Goal: Obtain resource: Download file/media

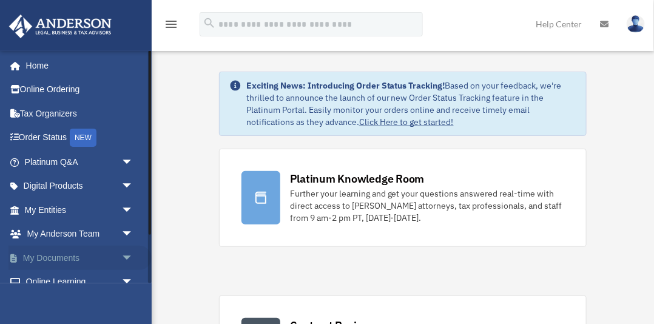
click at [127, 255] on span "arrow_drop_down" at bounding box center [133, 258] width 24 height 25
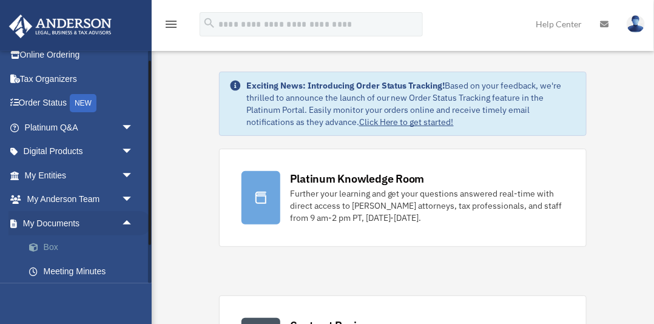
scroll to position [39, 0]
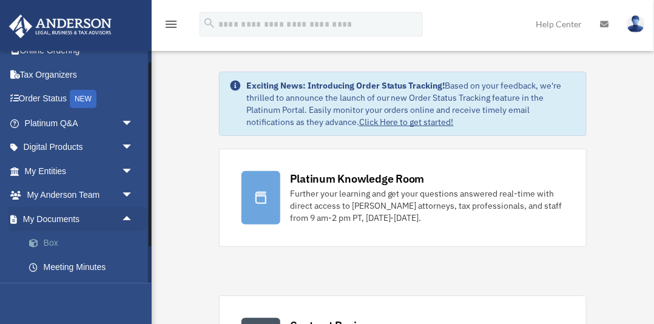
click at [50, 244] on link "Box" at bounding box center [84, 243] width 135 height 24
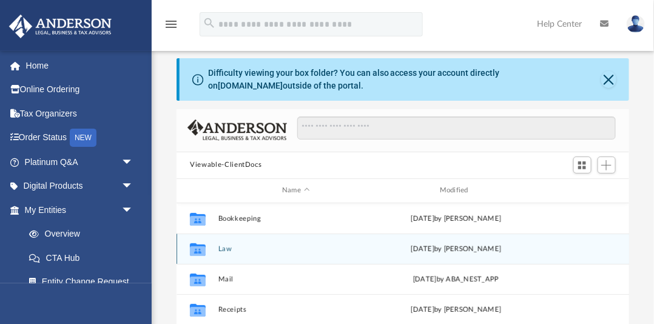
scroll to position [10, 0]
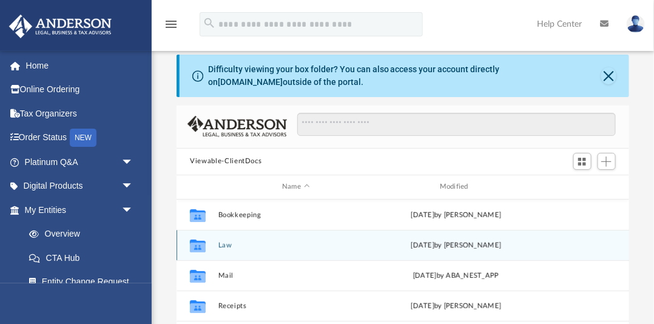
click at [226, 245] on button "Law" at bounding box center [295, 245] width 155 height 8
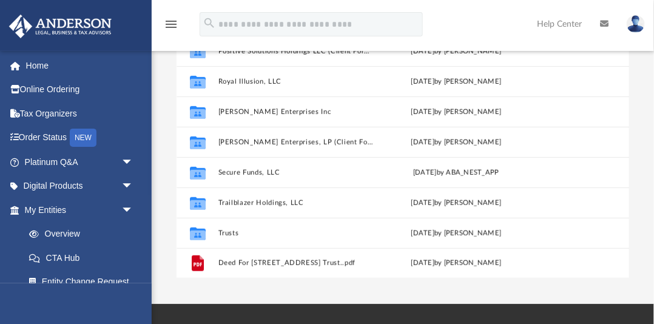
scroll to position [184, 0]
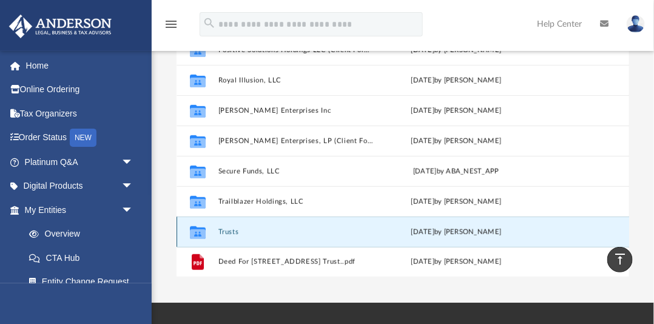
click at [235, 230] on button "Trusts" at bounding box center [295, 232] width 155 height 8
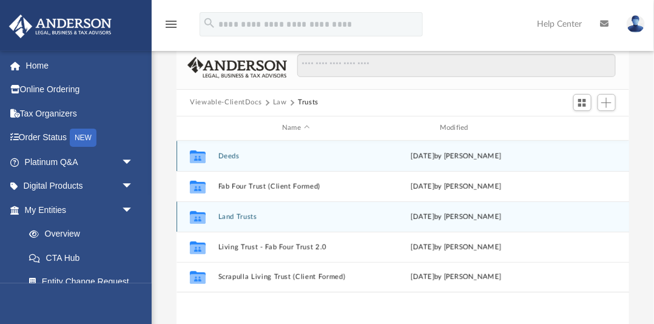
scroll to position [68, 0]
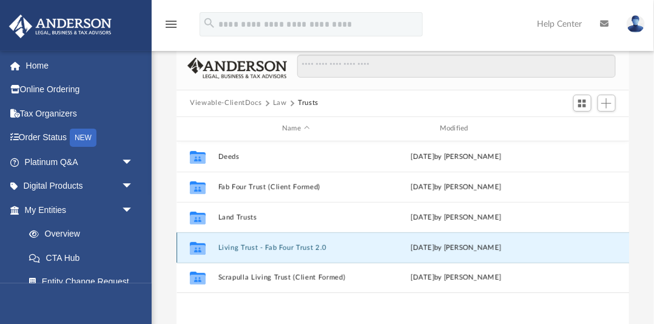
click at [286, 248] on button "Living Trust - Fab Four Trust 2.0" at bounding box center [295, 248] width 155 height 8
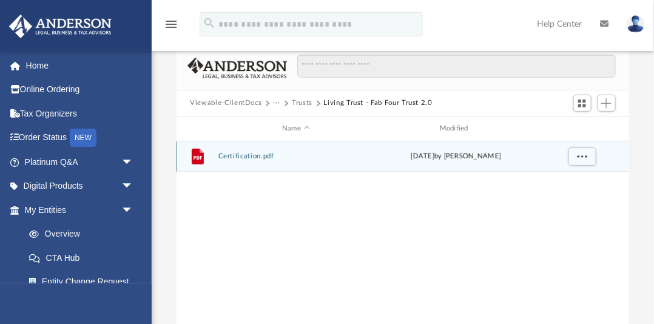
click at [247, 156] on button "Certification.pdf" at bounding box center [295, 156] width 155 height 8
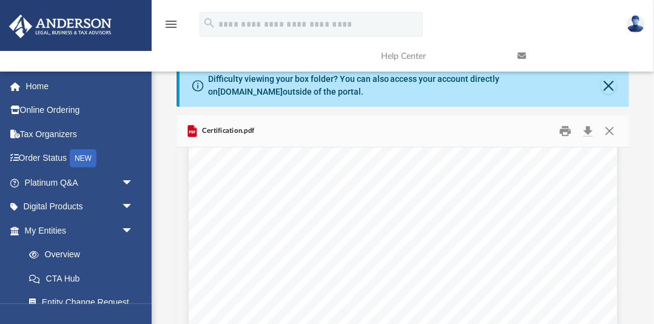
scroll to position [754, 0]
click at [610, 130] on button "Close" at bounding box center [609, 130] width 22 height 19
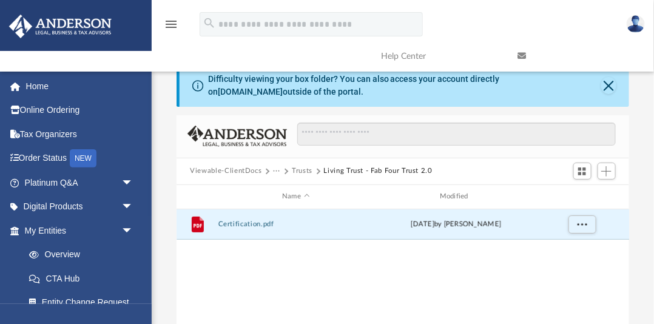
click at [306, 172] on button "Trusts" at bounding box center [302, 170] width 21 height 11
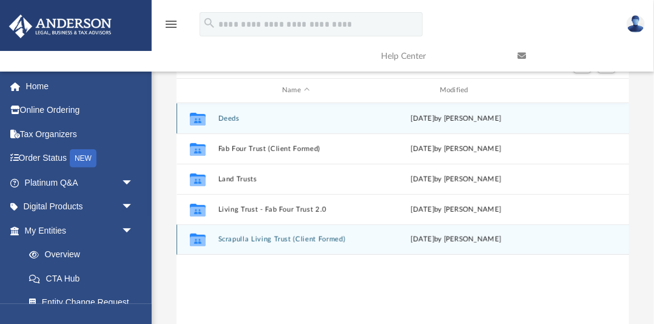
scroll to position [104, 0]
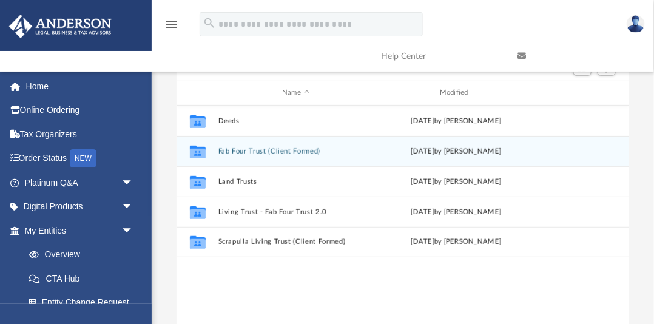
click at [244, 149] on button "Fab Four Trust (Client Formed)" at bounding box center [295, 151] width 155 height 8
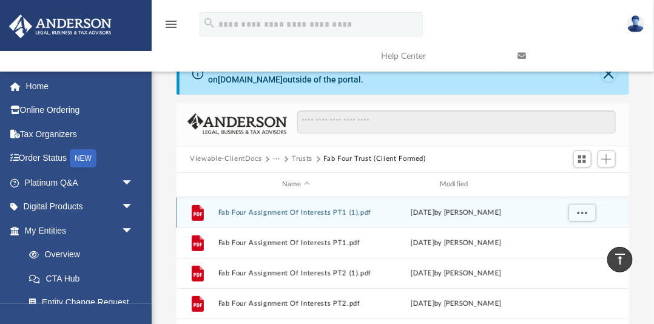
scroll to position [12, 0]
click at [274, 212] on button "Fab Four Assignment Of Interests PT1 (1).pdf" at bounding box center [295, 213] width 155 height 8
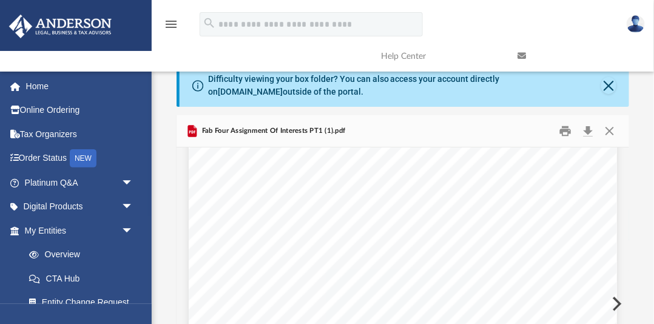
scroll to position [11020, 0]
click at [610, 130] on button "Close" at bounding box center [609, 130] width 22 height 19
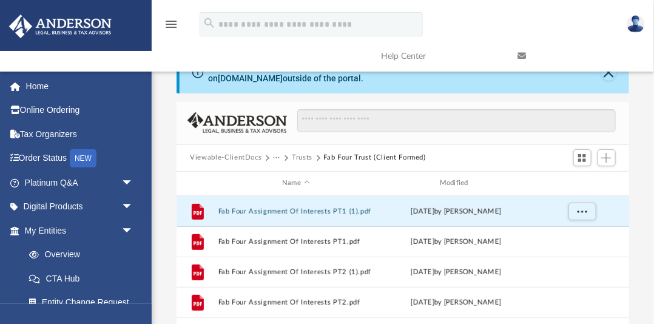
scroll to position [13, 0]
click at [241, 159] on button "Viewable-ClientDocs" at bounding box center [226, 158] width 72 height 11
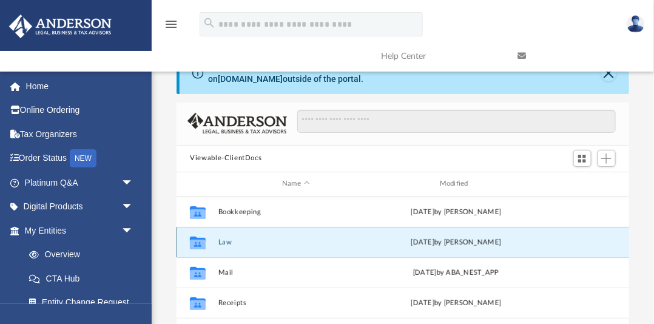
click at [226, 242] on button "Law" at bounding box center [295, 242] width 155 height 8
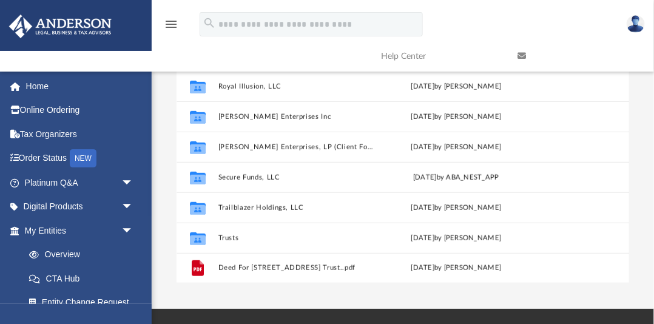
scroll to position [179, 0]
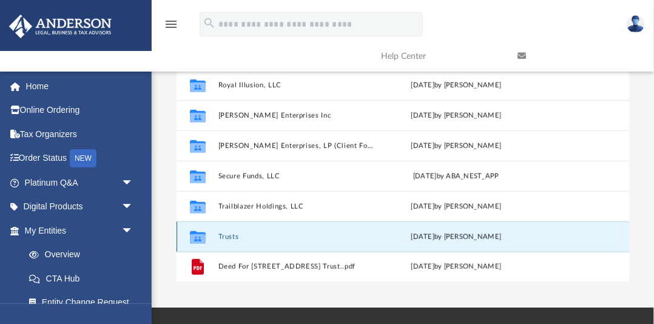
click at [227, 236] on button "Trusts" at bounding box center [295, 237] width 155 height 8
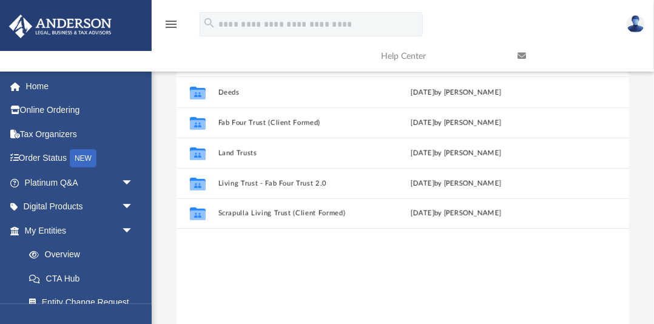
scroll to position [121, 0]
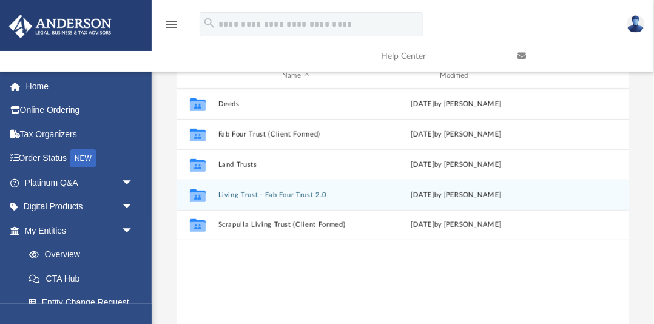
click at [292, 195] on button "Living Trust - Fab Four Trust 2.0" at bounding box center [295, 195] width 155 height 8
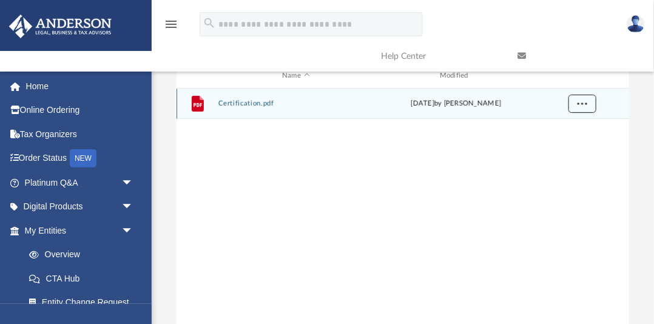
click at [580, 102] on span "More options" at bounding box center [582, 103] width 10 height 7
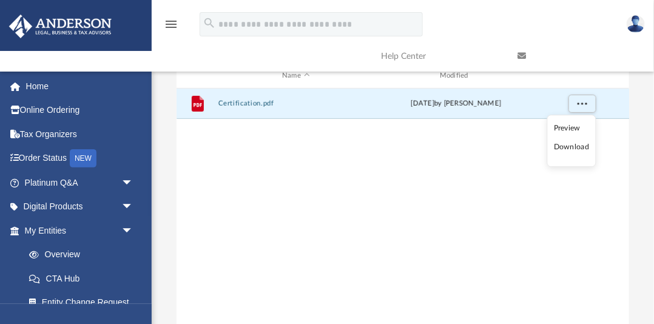
click at [567, 129] on li "Preview" at bounding box center [570, 128] width 35 height 13
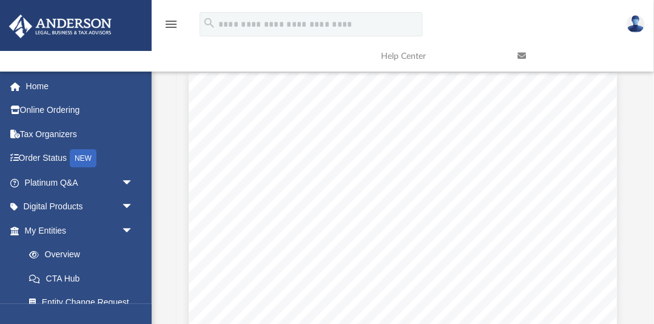
scroll to position [0, 0]
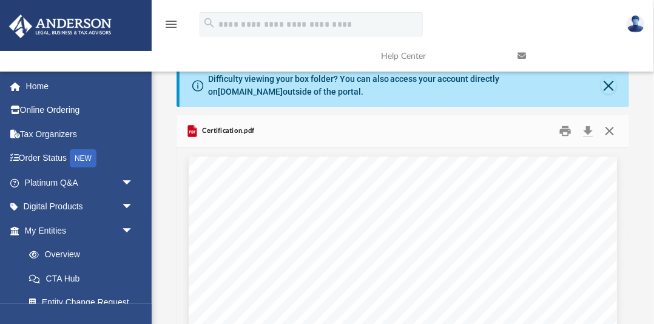
click at [609, 130] on button "Close" at bounding box center [609, 130] width 22 height 19
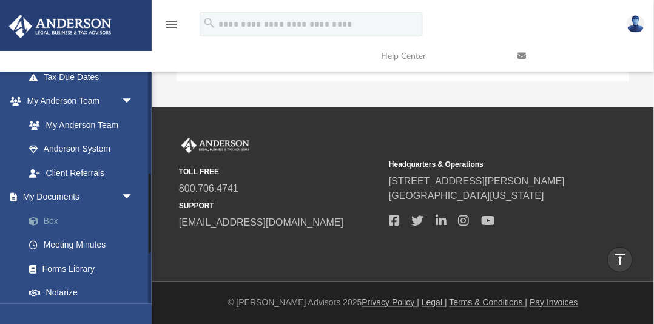
scroll to position [298, 0]
click at [48, 219] on link "Box" at bounding box center [84, 220] width 135 height 24
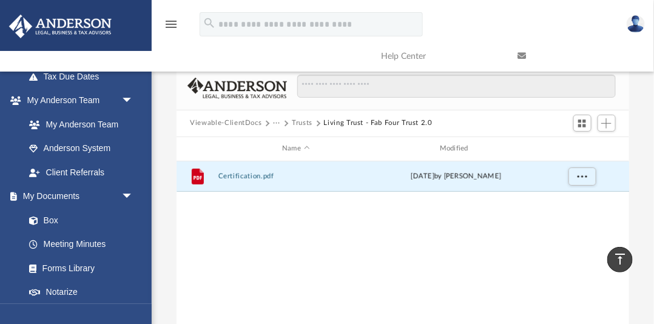
scroll to position [0, 0]
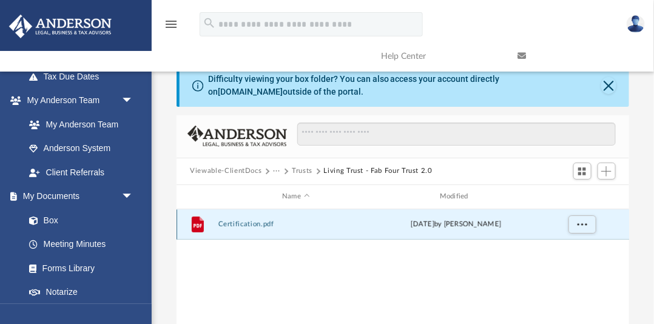
click at [308, 230] on div "File Certification.pdf Thu Jul 3 2025 by Samantha Mcpherson" at bounding box center [402, 224] width 452 height 30
click at [606, 171] on span "Add" at bounding box center [606, 171] width 10 height 10
click at [583, 170] on span "Switch to Grid View" at bounding box center [582, 171] width 10 height 10
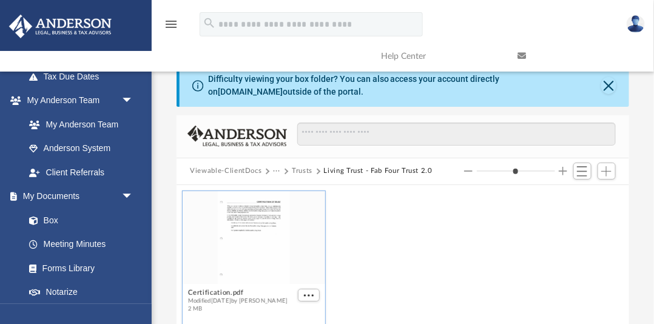
click at [392, 172] on button "Living Trust - Fab Four Trust 2.0" at bounding box center [378, 170] width 109 height 11
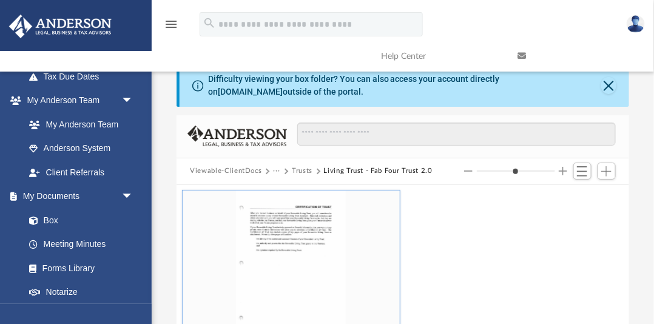
drag, startPoint x: 480, startPoint y: 170, endPoint x: 525, endPoint y: 171, distance: 45.5
click at [525, 171] on input "Column size" at bounding box center [515, 171] width 78 height 8
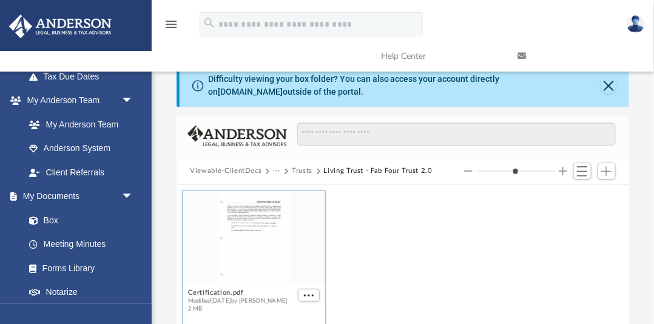
drag, startPoint x: 516, startPoint y: 170, endPoint x: 418, endPoint y: 173, distance: 97.6
type input "*"
click at [476, 173] on input "Column size" at bounding box center [515, 171] width 78 height 8
drag, startPoint x: 480, startPoint y: 171, endPoint x: 460, endPoint y: 175, distance: 20.9
click at [476, 172] on input "Column size" at bounding box center [515, 171] width 78 height 8
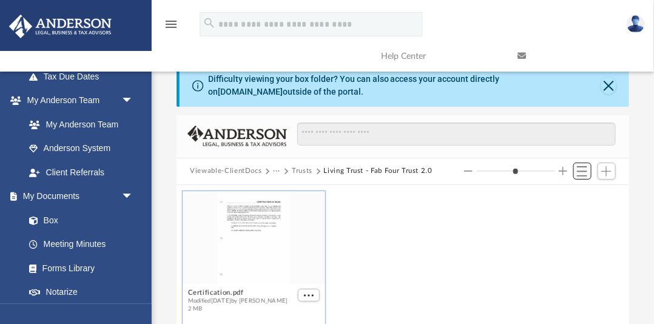
click at [583, 170] on span "Switch to List View" at bounding box center [582, 171] width 10 height 10
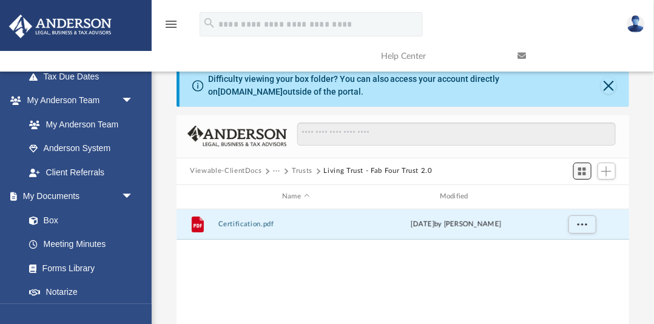
scroll to position [275, 452]
click at [583, 224] on span "More options" at bounding box center [582, 224] width 10 height 7
drag, startPoint x: 529, startPoint y: 217, endPoint x: 533, endPoint y: 185, distance: 32.4
click at [530, 215] on div "File Certification.pdf Thu Jul 3 2025 by Samantha Mcpherson" at bounding box center [402, 224] width 452 height 30
click at [307, 170] on button "Trusts" at bounding box center [302, 170] width 21 height 11
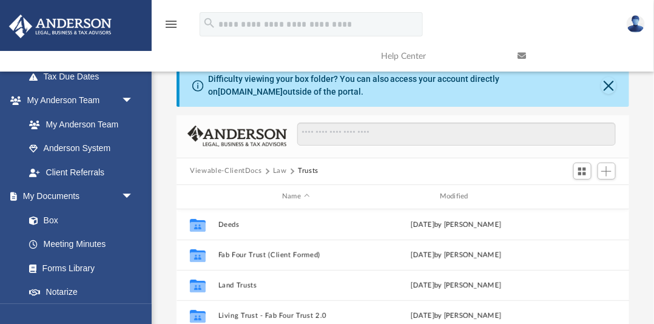
click at [248, 171] on button "Viewable-ClientDocs" at bounding box center [226, 170] width 72 height 11
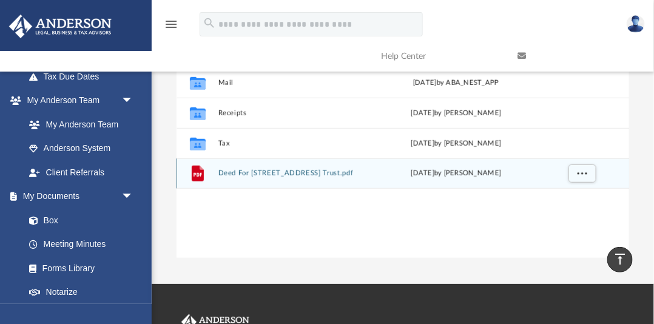
scroll to position [204, 0]
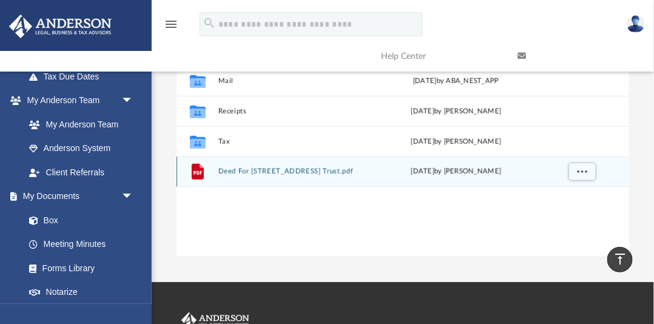
click at [288, 172] on button "Deed For 6004 77th Place Trust.pdf" at bounding box center [295, 171] width 155 height 8
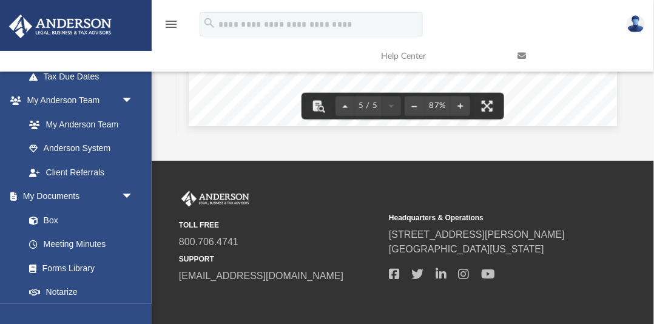
scroll to position [327, 0]
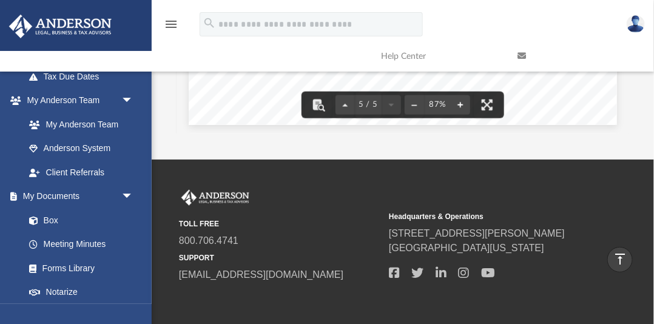
click at [462, 104] on button "File preview" at bounding box center [459, 105] width 19 height 27
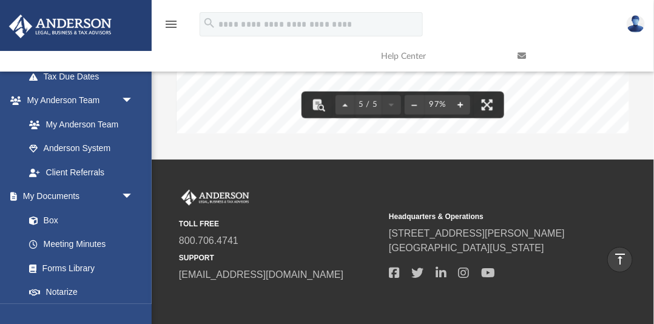
click at [462, 104] on button "File preview" at bounding box center [459, 105] width 19 height 27
click at [409, 104] on button "File preview" at bounding box center [413, 105] width 19 height 27
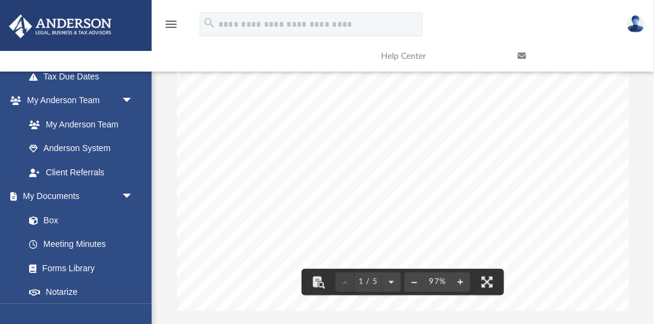
scroll to position [0, 0]
click at [53, 216] on link "Box" at bounding box center [84, 220] width 135 height 24
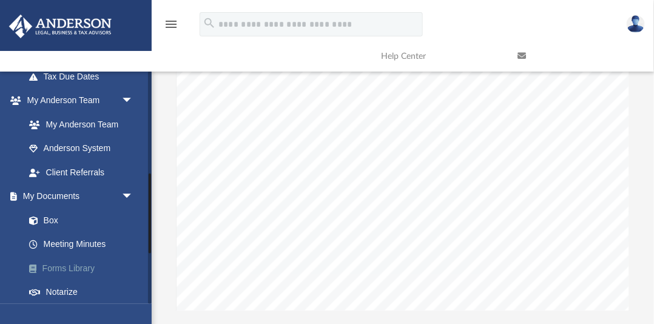
click at [84, 269] on link "Forms Library" at bounding box center [84, 268] width 135 height 24
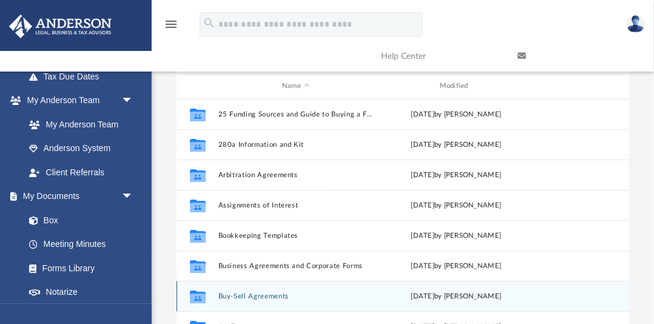
scroll to position [65, 0]
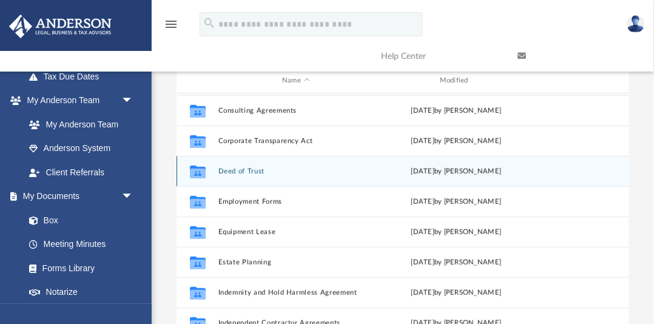
click at [254, 169] on div "Collaborated Folder Buy-Sell Agreements Wed Oct 5 2022 by Michael Bowman Collab…" at bounding box center [402, 219] width 452 height 252
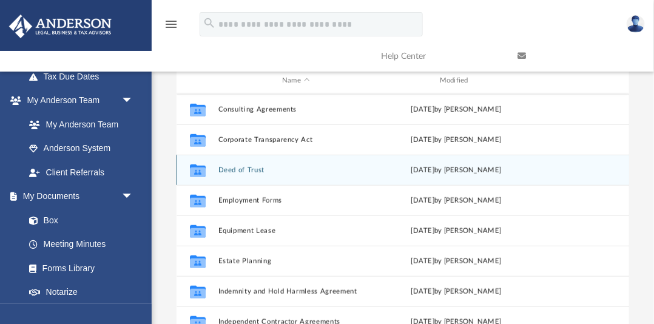
click at [254, 170] on button "Deed of Trust" at bounding box center [295, 170] width 155 height 8
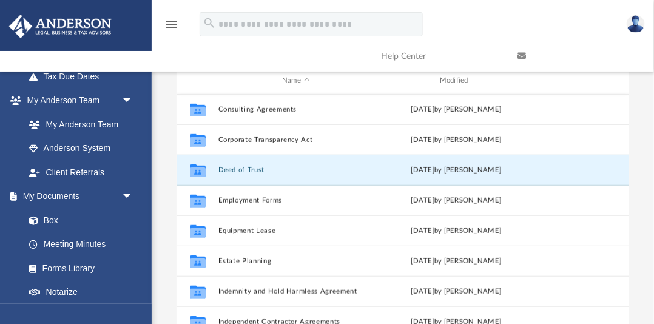
scroll to position [65, 0]
click at [254, 170] on button "Deed of Trust" at bounding box center [295, 171] width 155 height 8
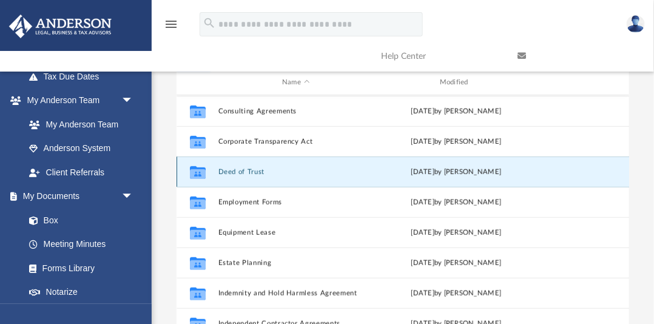
click at [254, 170] on button "Deed of Trust" at bounding box center [295, 172] width 155 height 8
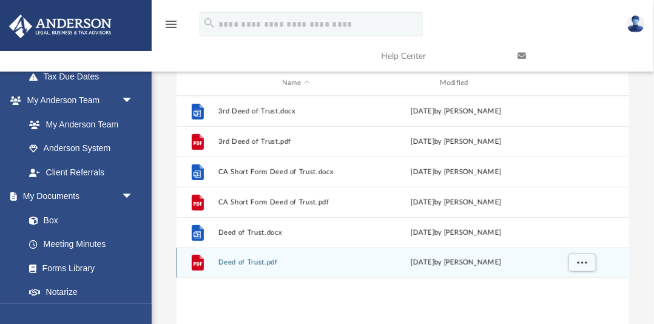
click at [247, 261] on button "Deed of Trust.pdf" at bounding box center [295, 262] width 155 height 8
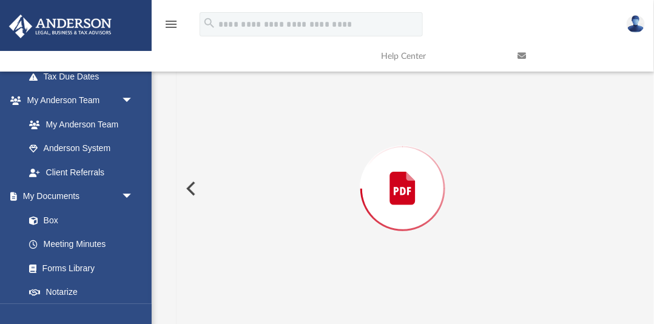
click at [247, 261] on div "Preview" at bounding box center [402, 188] width 452 height 313
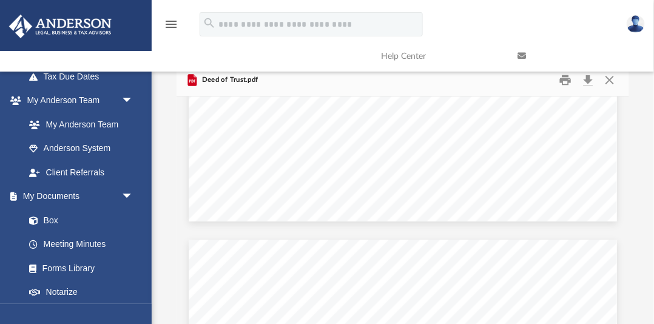
scroll to position [558, 0]
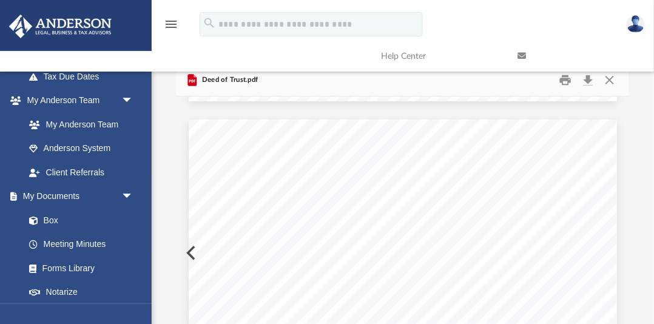
click at [607, 77] on link at bounding box center [576, 56] width 136 height 48
